Goal: Task Accomplishment & Management: Manage account settings

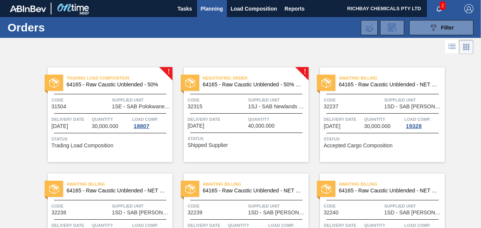
click at [234, 119] on span "Delivery Date" at bounding box center [217, 119] width 59 height 8
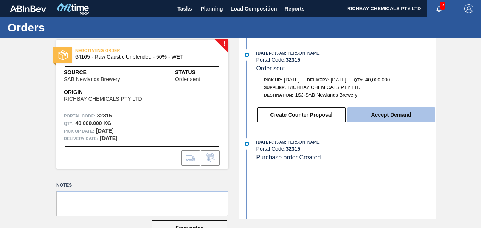
click at [384, 112] on button "Accept Demand" at bounding box center [391, 114] width 88 height 15
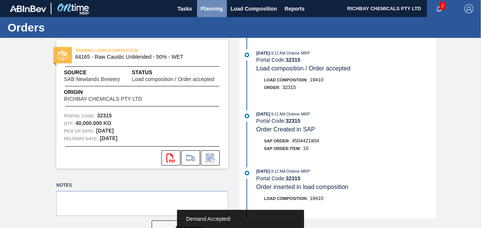
click at [210, 9] on span "Planning" at bounding box center [212, 8] width 22 height 9
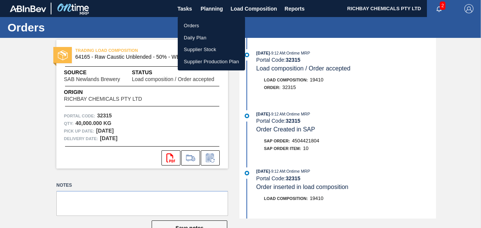
click at [190, 27] on li "Orders" at bounding box center [211, 26] width 67 height 12
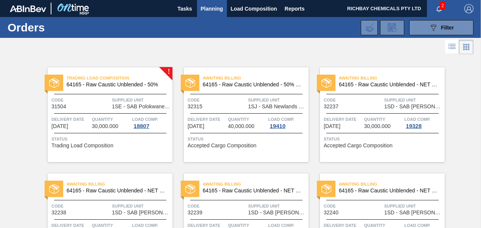
click at [127, 116] on span "Quantity" at bounding box center [111, 119] width 39 height 8
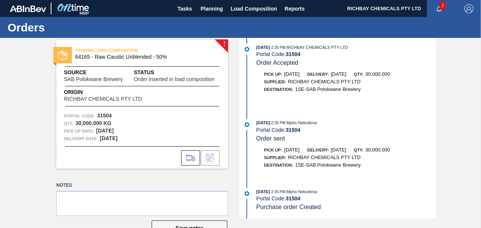
scroll to position [61, 0]
click at [206, 7] on span "Planning" at bounding box center [212, 8] width 22 height 9
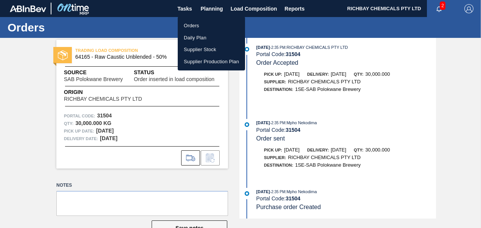
click at [193, 26] on li "Orders" at bounding box center [211, 26] width 67 height 12
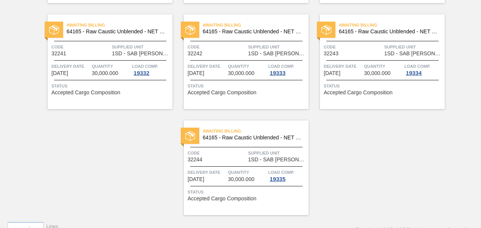
scroll to position [279, 0]
